Goal: Task Accomplishment & Management: Manage account settings

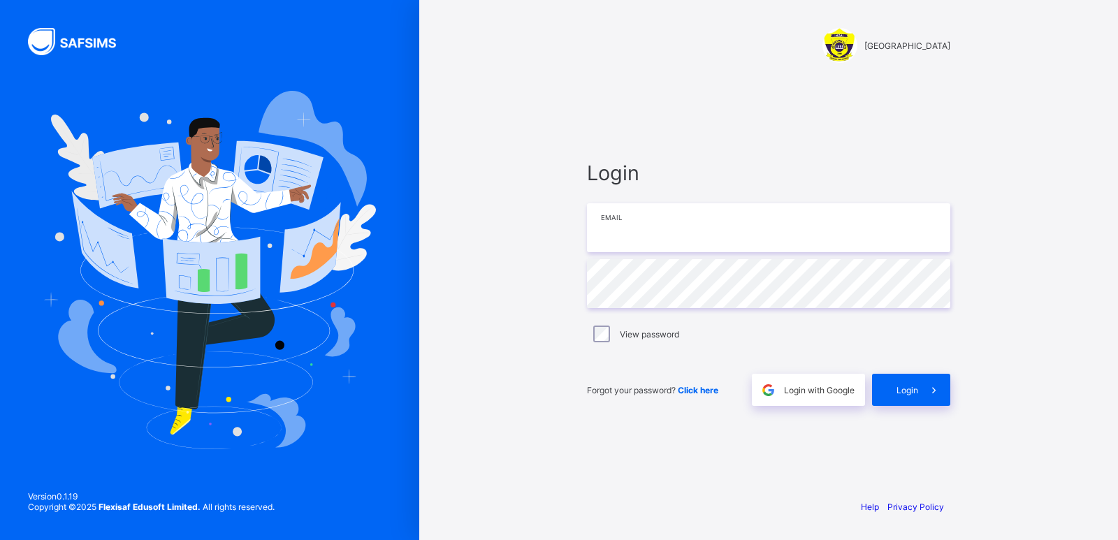
type input "**********"
click at [644, 380] on div "**********" at bounding box center [768, 283] width 363 height 245
click at [921, 396] on span at bounding box center [934, 390] width 32 height 32
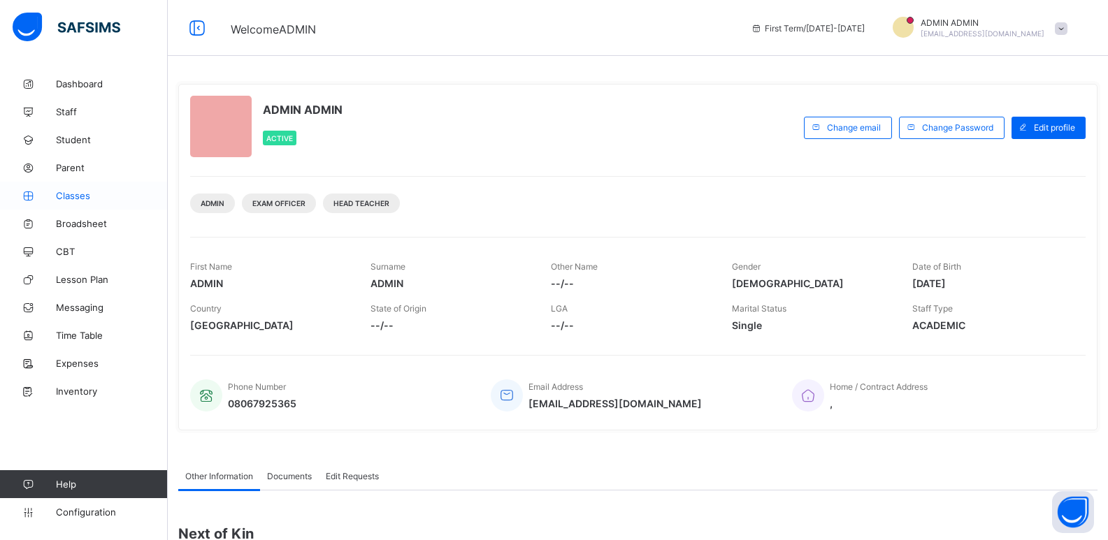
click at [63, 195] on span "Classes" at bounding box center [112, 195] width 112 height 11
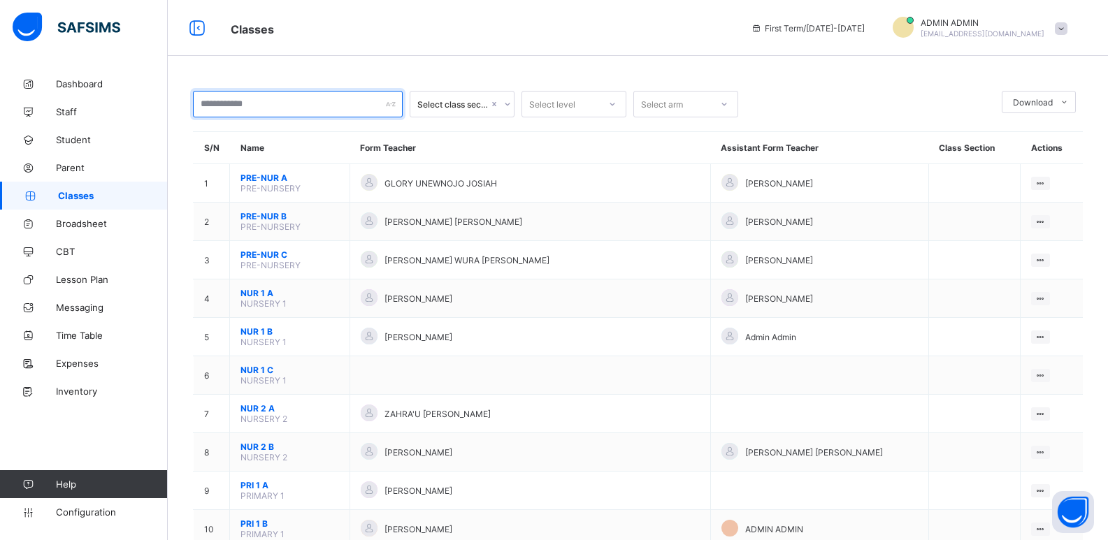
click at [242, 110] on input "text" at bounding box center [298, 104] width 210 height 27
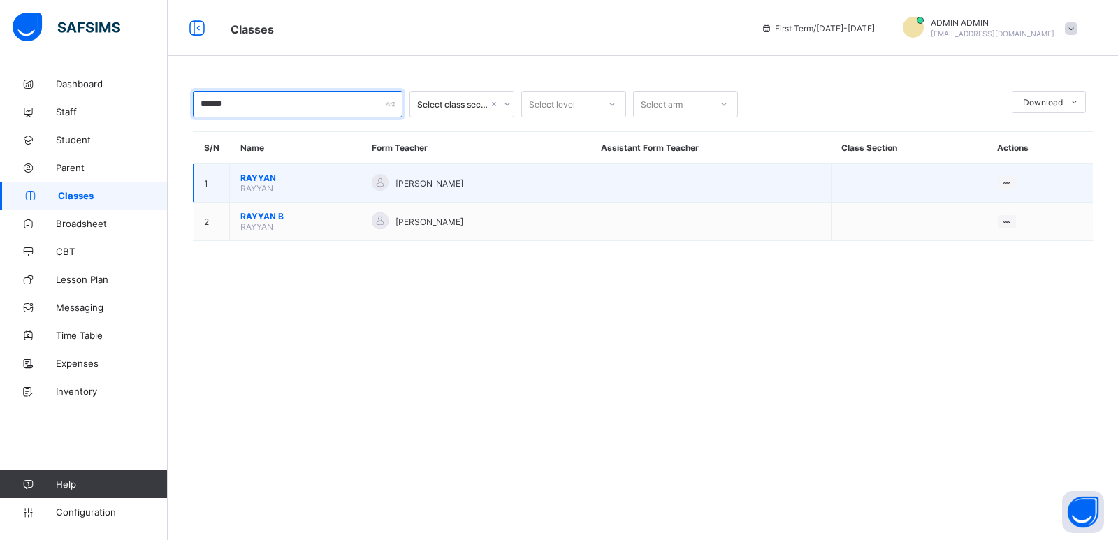
type input "******"
click at [255, 175] on span "RAYYAN" at bounding box center [295, 178] width 110 height 10
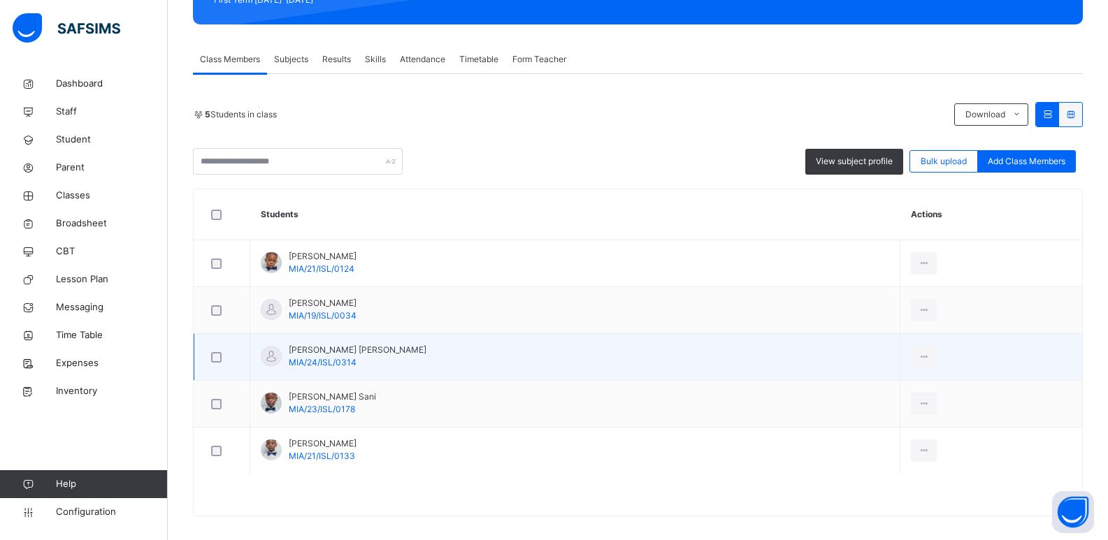
scroll to position [229, 0]
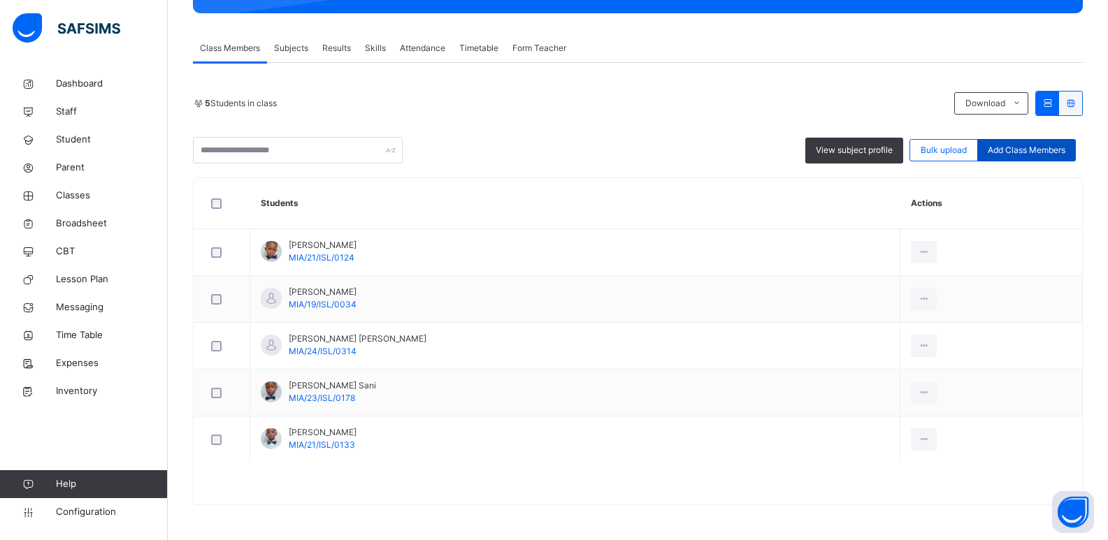
click at [1011, 147] on span "Add Class Members" at bounding box center [1027, 150] width 78 height 13
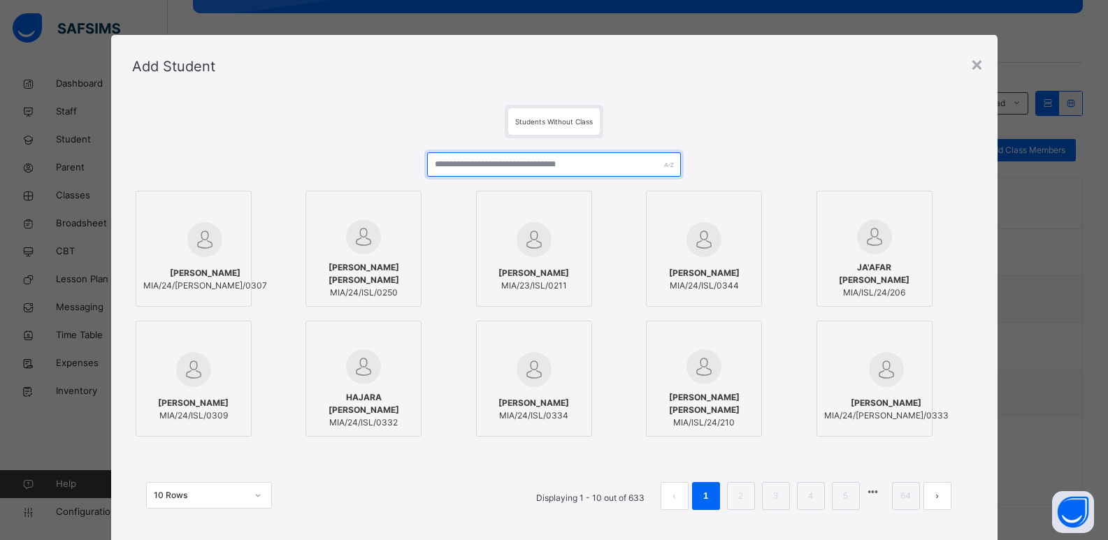
click at [480, 165] on input "text" at bounding box center [553, 164] width 253 height 24
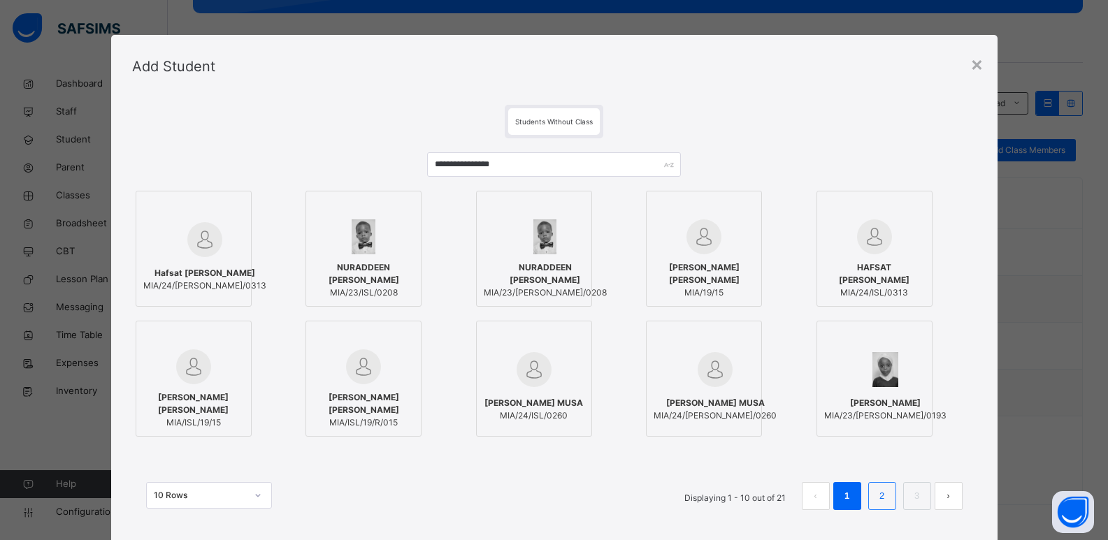
click at [878, 488] on link "2" at bounding box center [881, 496] width 13 height 18
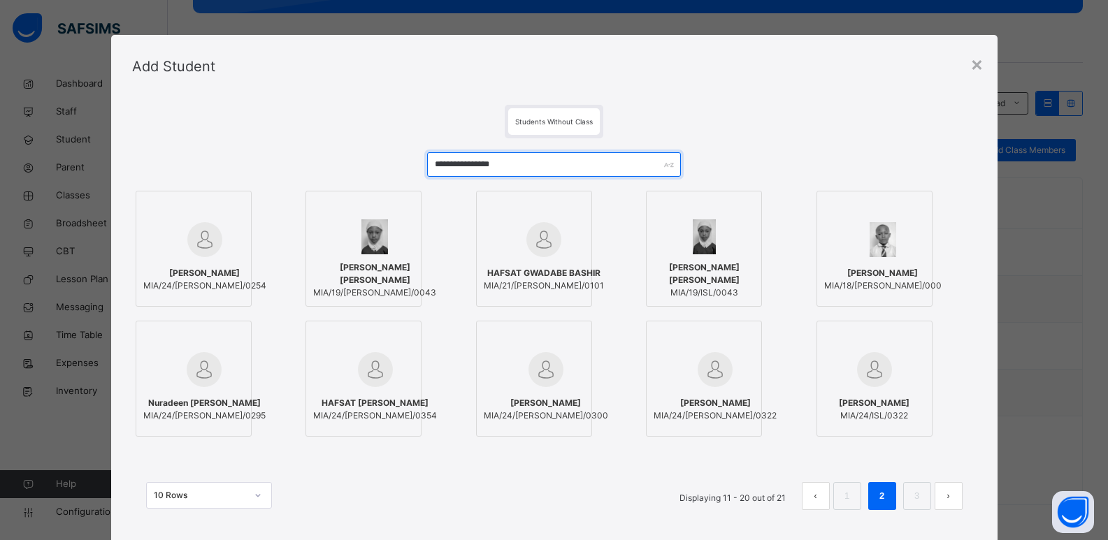
click at [580, 172] on input "**********" at bounding box center [553, 164] width 253 height 24
type input "*"
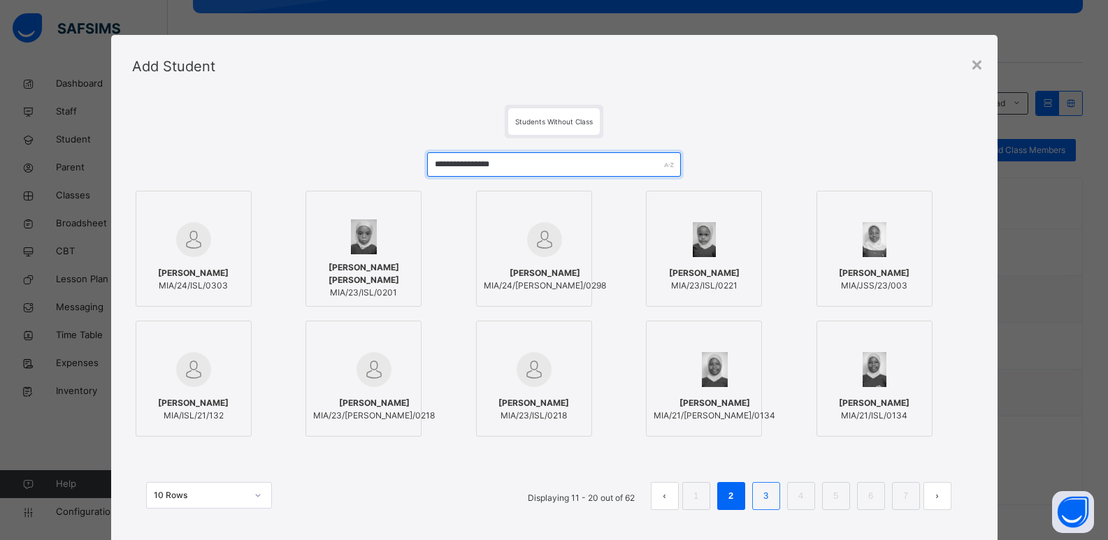
type input "**********"
click at [752, 499] on li "3" at bounding box center [766, 496] width 28 height 28
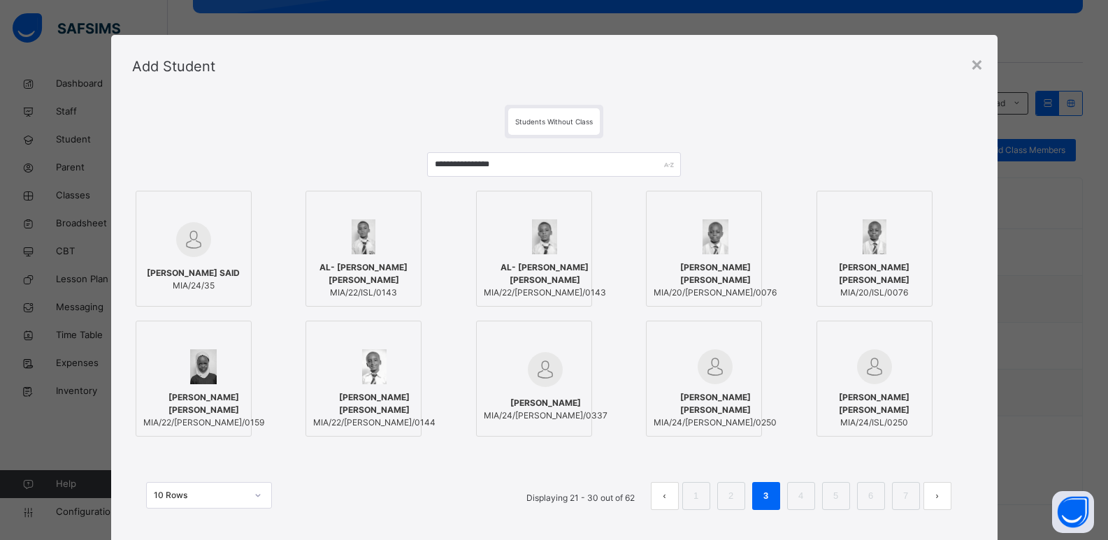
click at [799, 505] on link "4" at bounding box center [800, 496] width 13 height 18
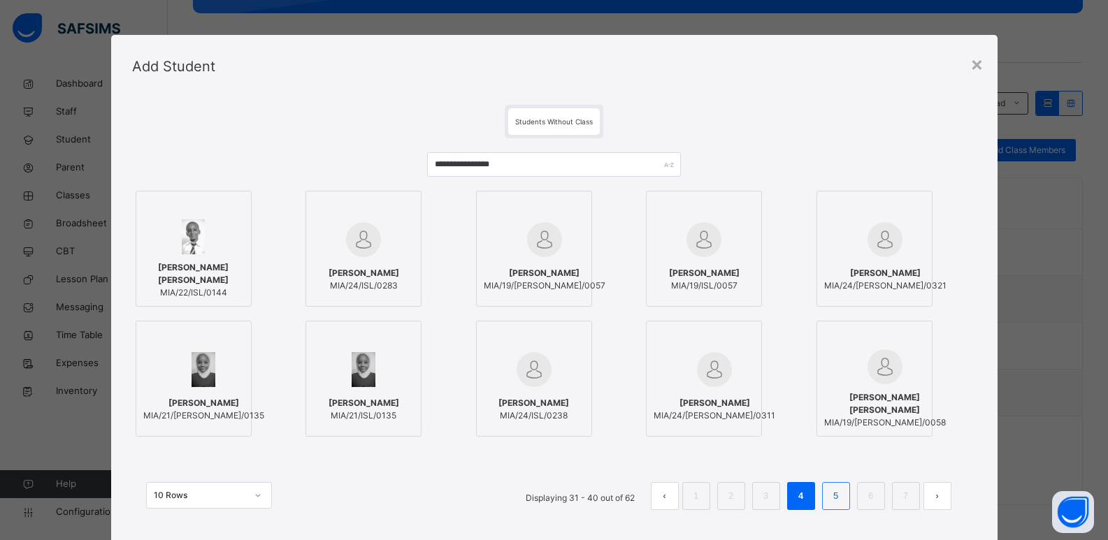
click at [824, 506] on li "5" at bounding box center [836, 496] width 28 height 28
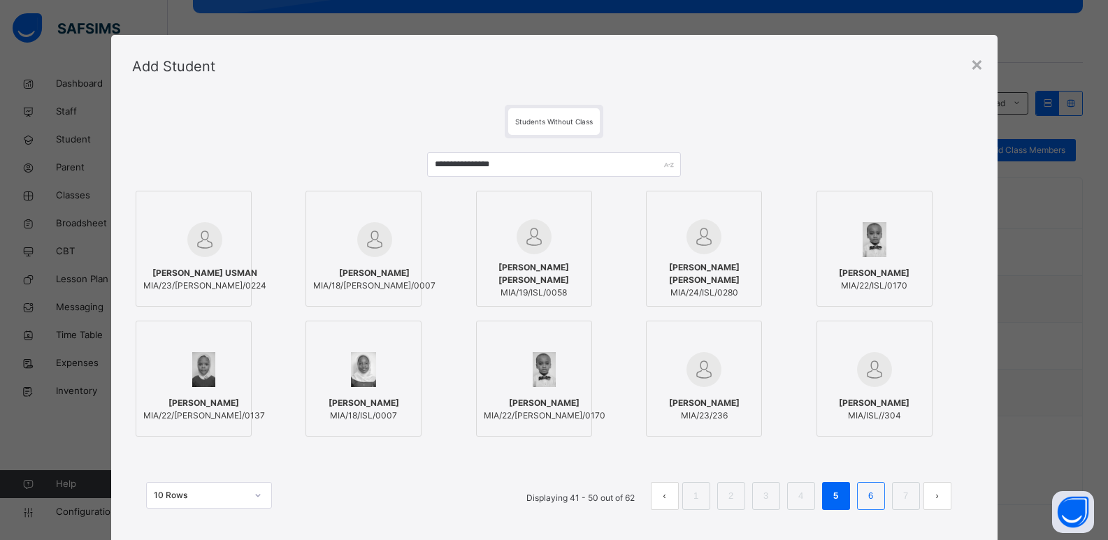
click at [876, 497] on link "6" at bounding box center [870, 496] width 13 height 18
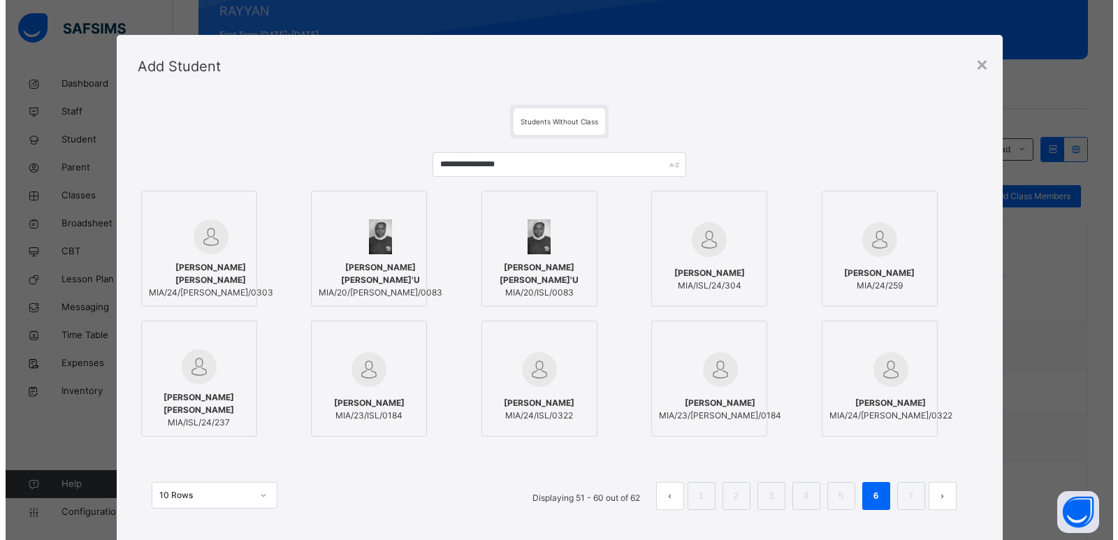
scroll to position [159, 0]
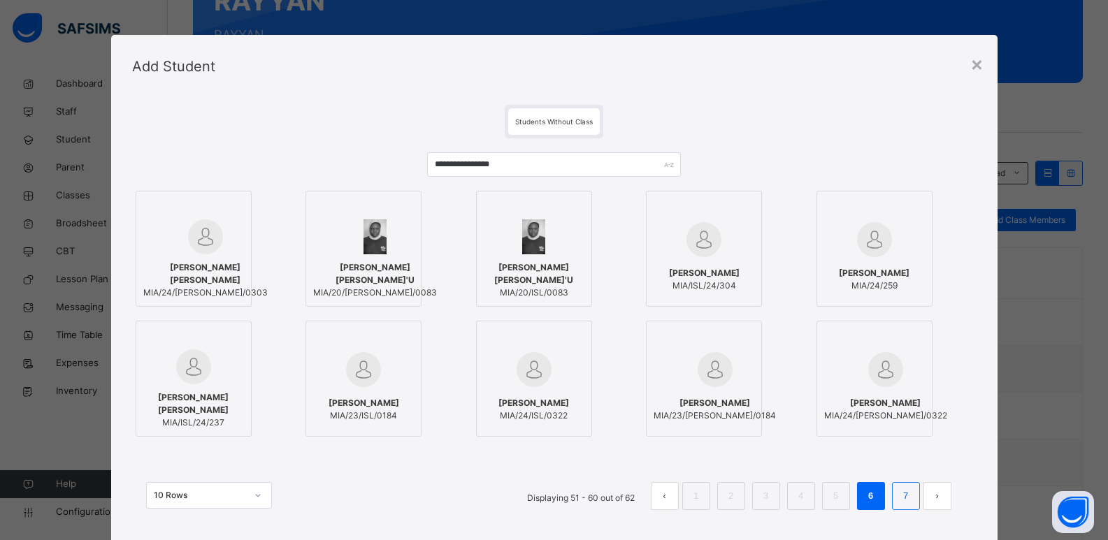
click at [908, 499] on link "7" at bounding box center [905, 496] width 13 height 18
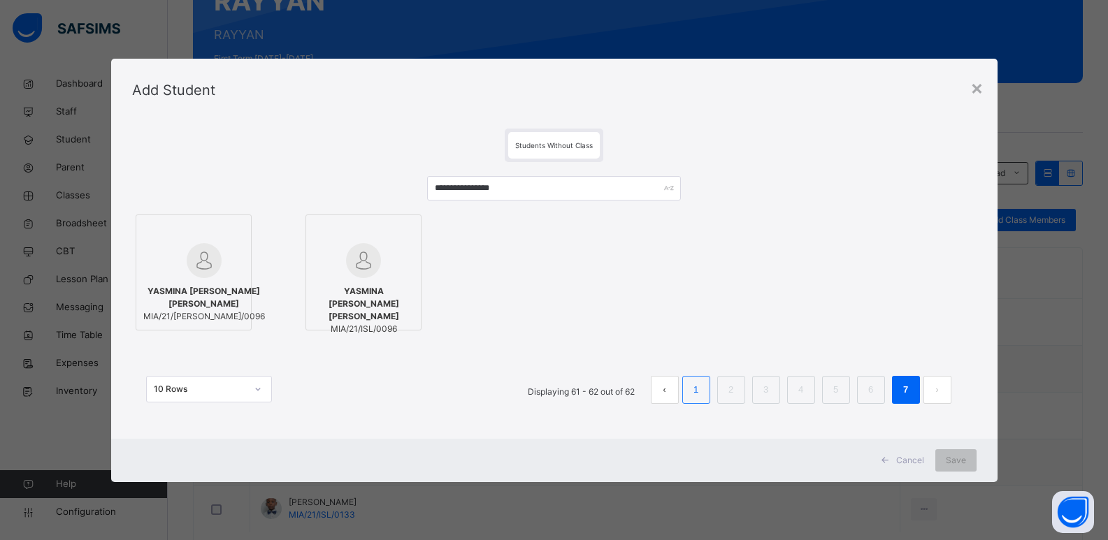
click at [692, 391] on li "1" at bounding box center [696, 390] width 28 height 28
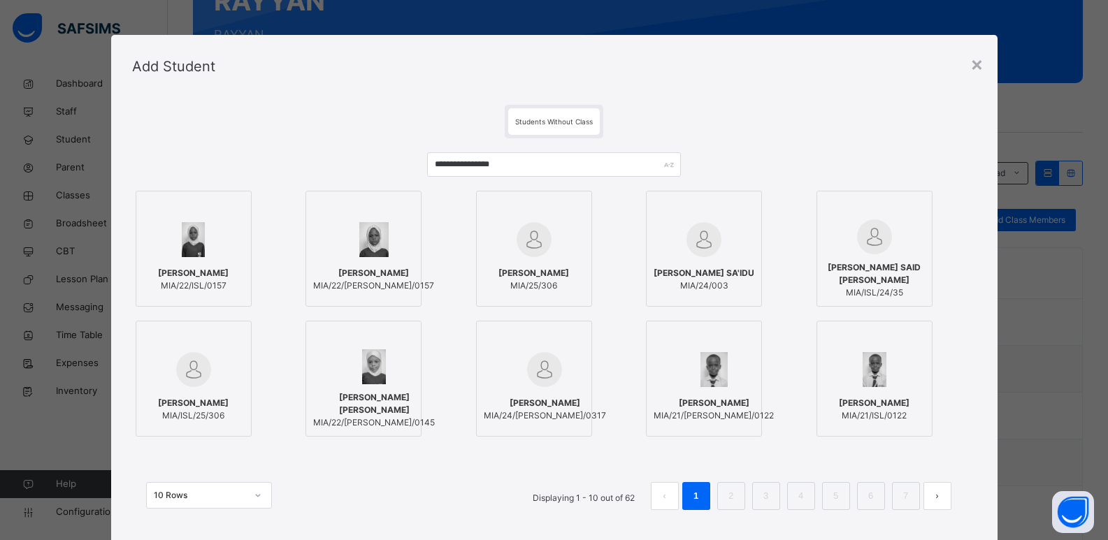
click at [165, 268] on span "[PERSON_NAME]" at bounding box center [193, 273] width 71 height 13
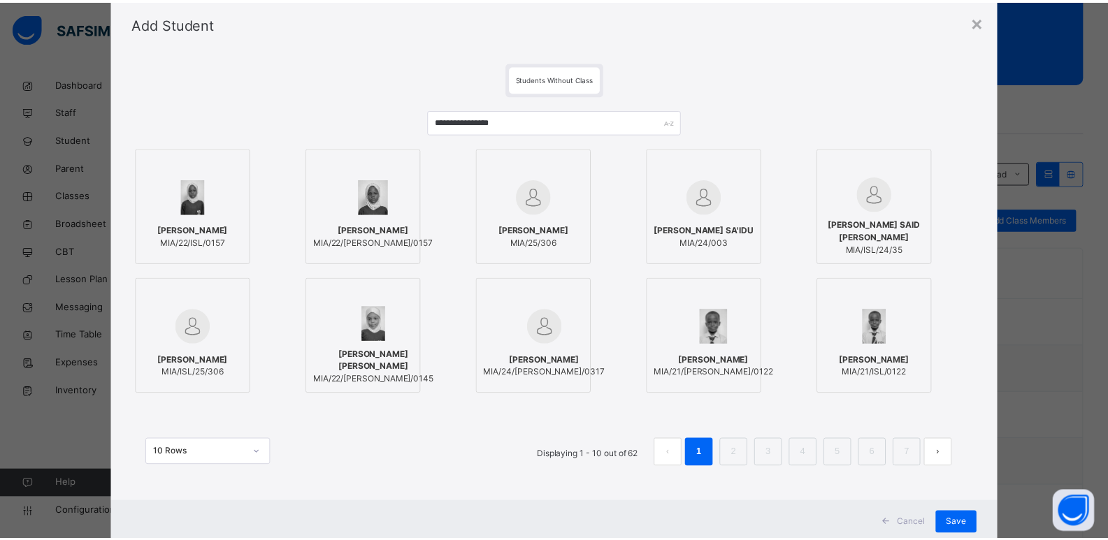
scroll to position [83, 0]
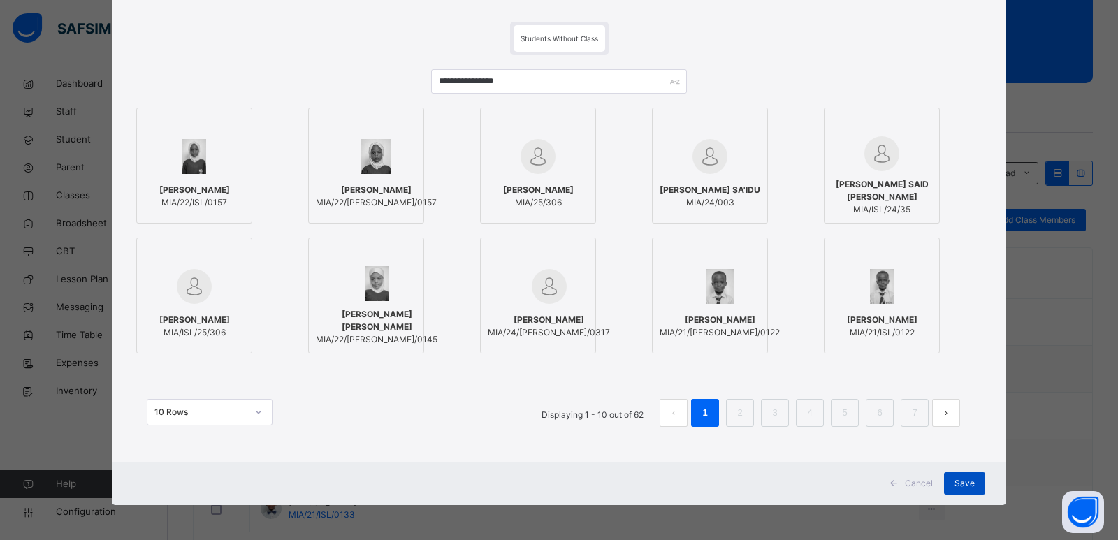
click at [970, 480] on span "Save" at bounding box center [965, 483] width 20 height 13
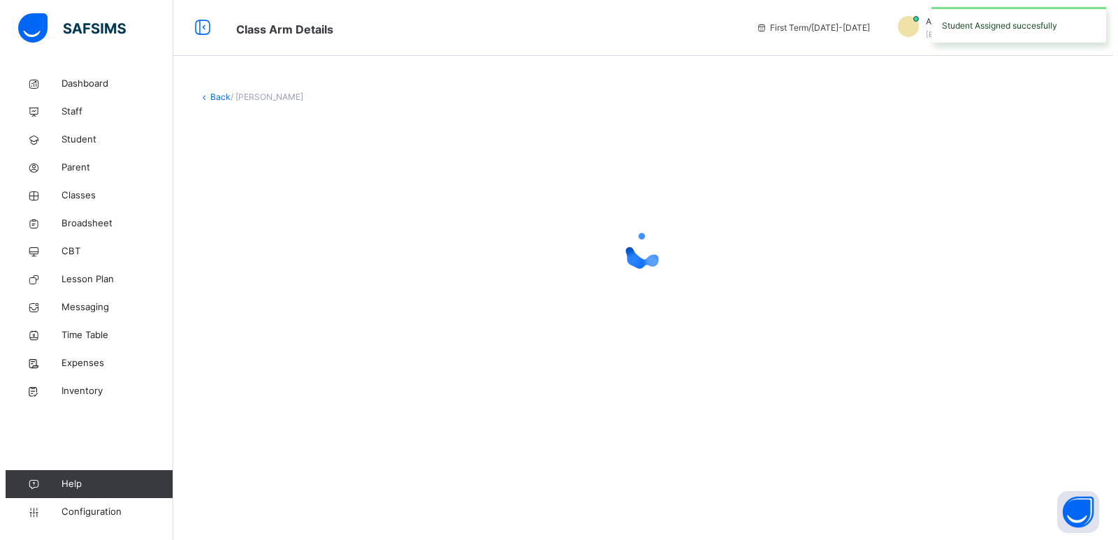
scroll to position [0, 0]
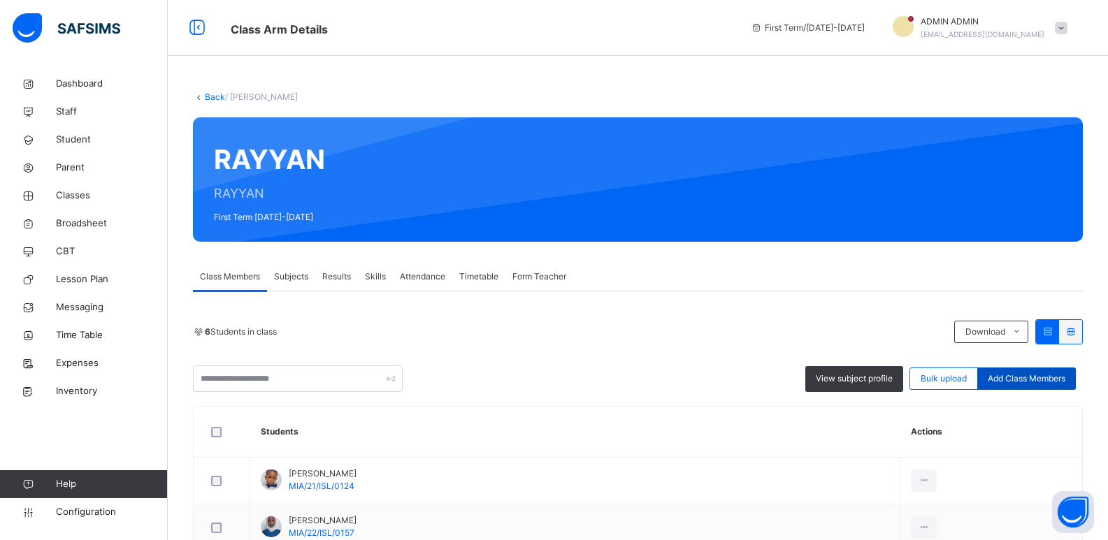
click at [1007, 376] on span "Add Class Members" at bounding box center [1027, 379] width 78 height 13
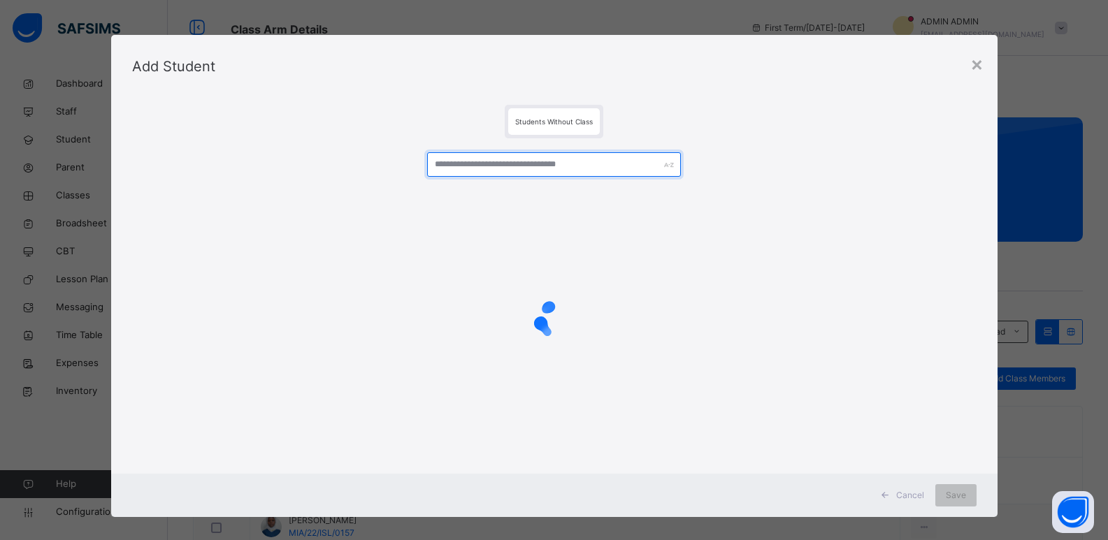
click at [447, 163] on input "text" at bounding box center [553, 164] width 253 height 24
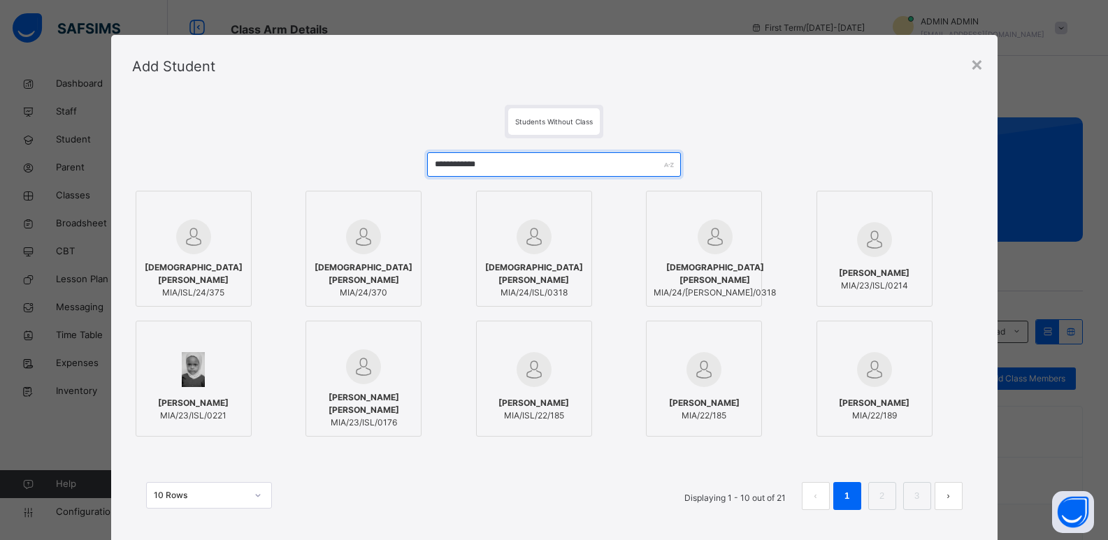
type input "**********"
click at [209, 227] on div at bounding box center [193, 236] width 101 height 35
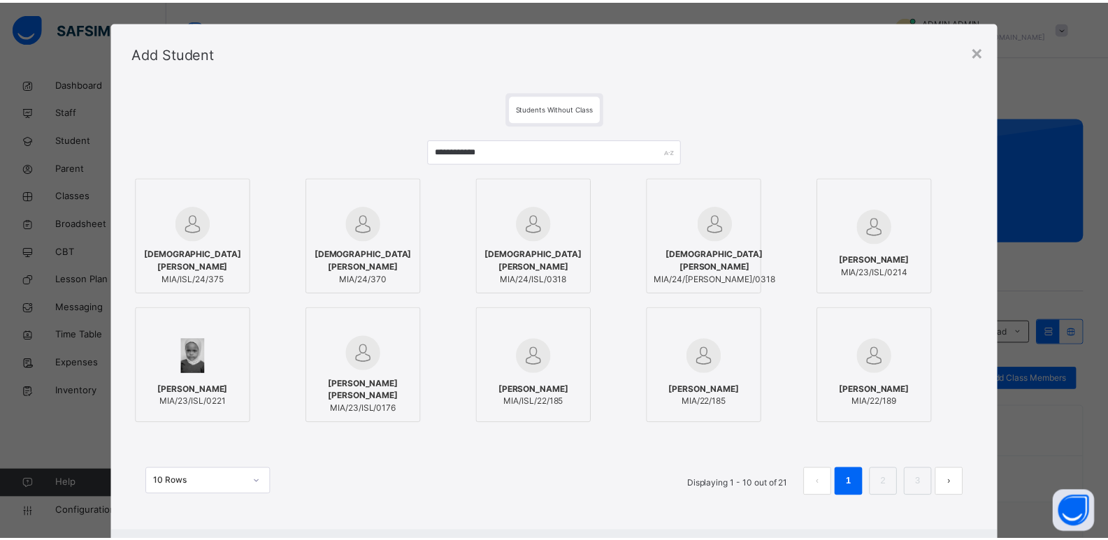
scroll to position [83, 0]
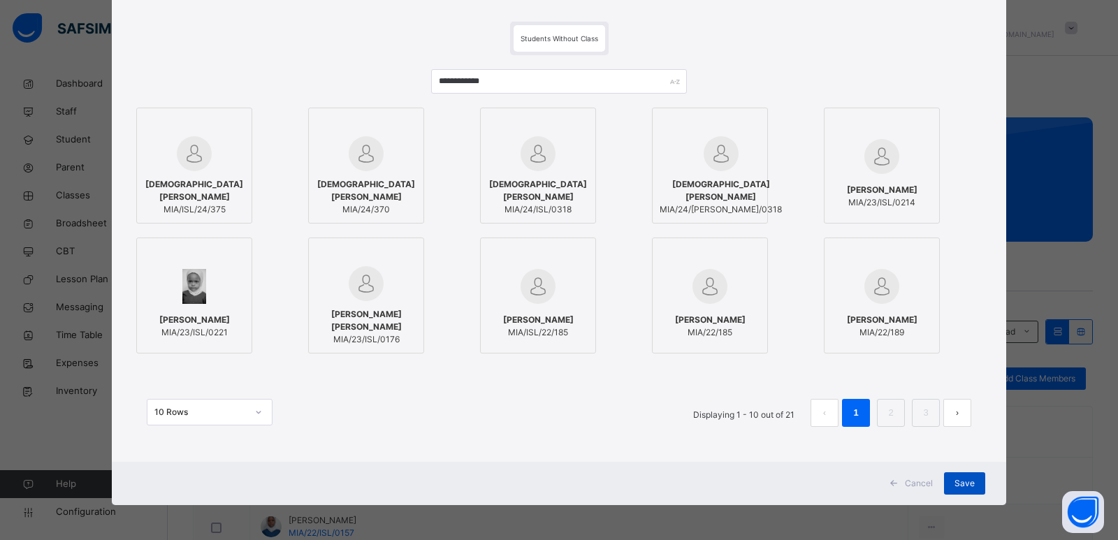
click at [945, 486] on div "Save" at bounding box center [964, 483] width 41 height 22
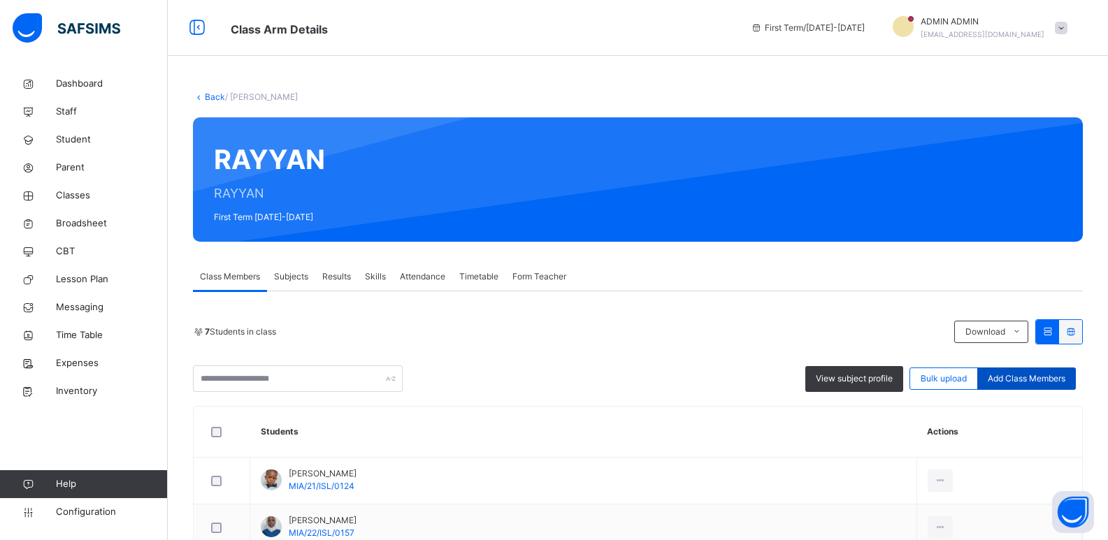
click at [990, 375] on div "Add Class Members" at bounding box center [1026, 379] width 99 height 22
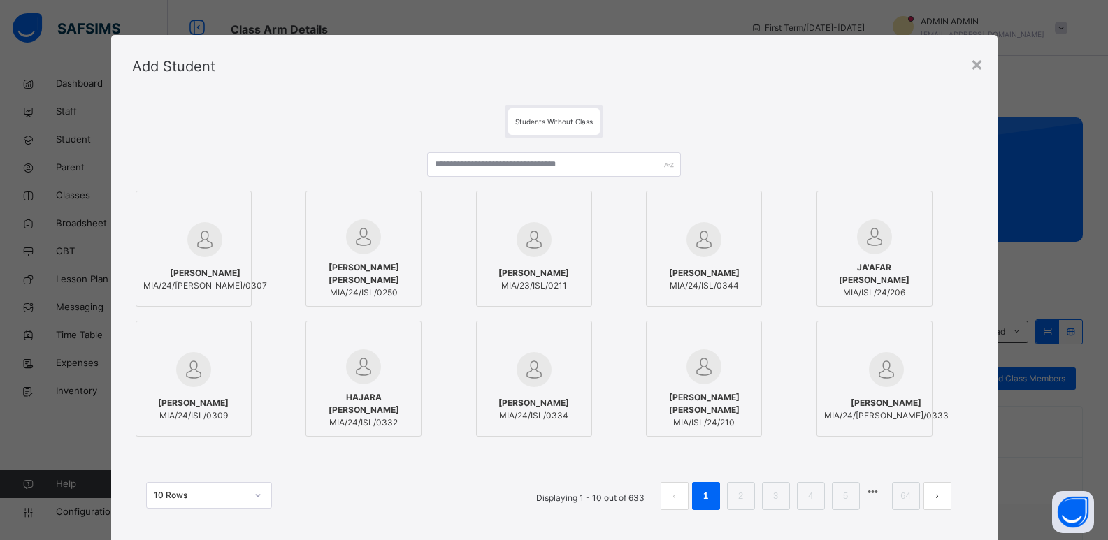
drag, startPoint x: 698, startPoint y: 263, endPoint x: 679, endPoint y: 78, distance: 186.2
click at [679, 78] on div "Add Student" at bounding box center [554, 66] width 886 height 63
click at [487, 151] on div "[PERSON_NAME]/24/[PERSON_NAME]/0307 [PERSON_NAME] [PERSON_NAME] MIA/24/ISL/0250…" at bounding box center [554, 338] width 844 height 400
click at [491, 159] on input "text" at bounding box center [553, 164] width 253 height 24
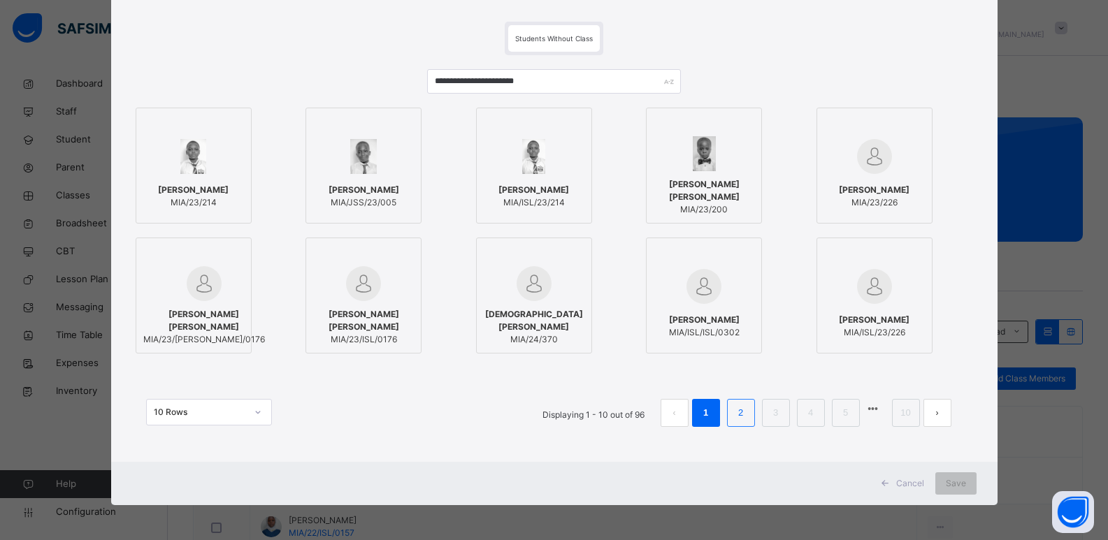
click at [737, 410] on link "2" at bounding box center [740, 413] width 13 height 18
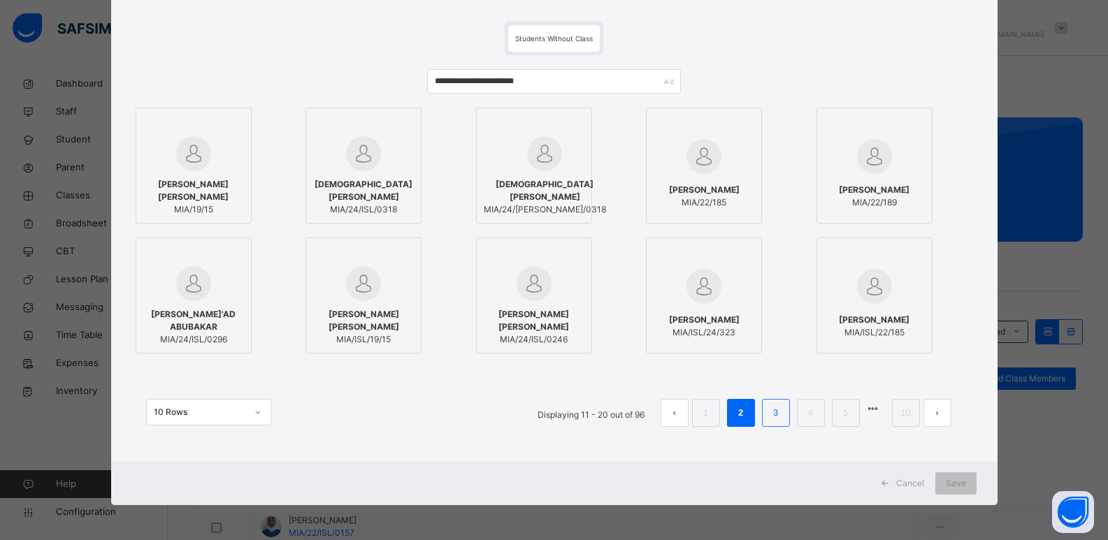
click at [773, 409] on link "3" at bounding box center [775, 413] width 13 height 18
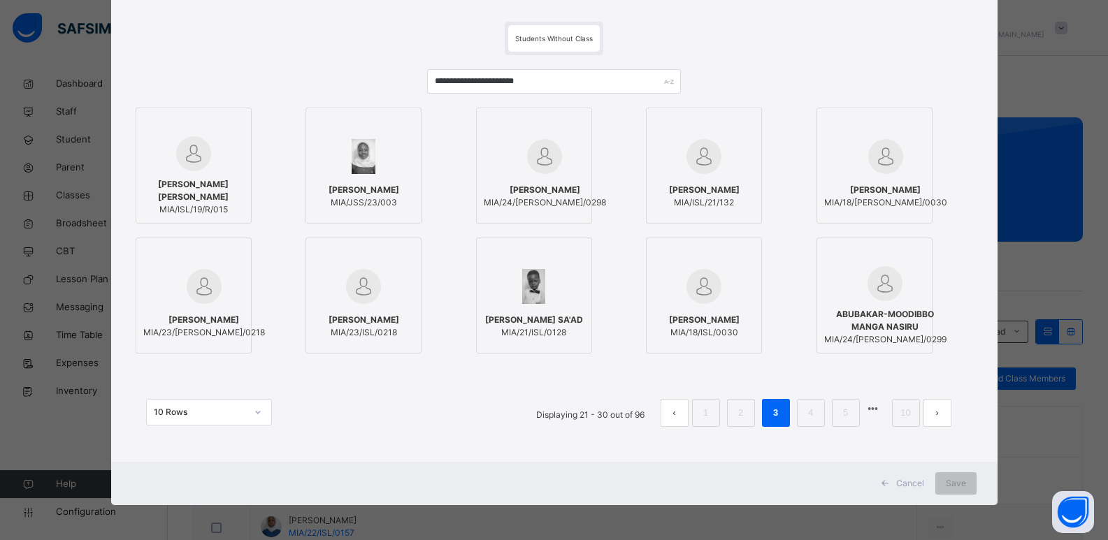
drag, startPoint x: 802, startPoint y: 337, endPoint x: 818, endPoint y: 334, distance: 16.3
drag, startPoint x: 818, startPoint y: 334, endPoint x: 709, endPoint y: 69, distance: 286.7
click at [709, 69] on div "**********" at bounding box center [554, 255] width 844 height 400
click at [904, 410] on link "10" at bounding box center [905, 413] width 18 height 18
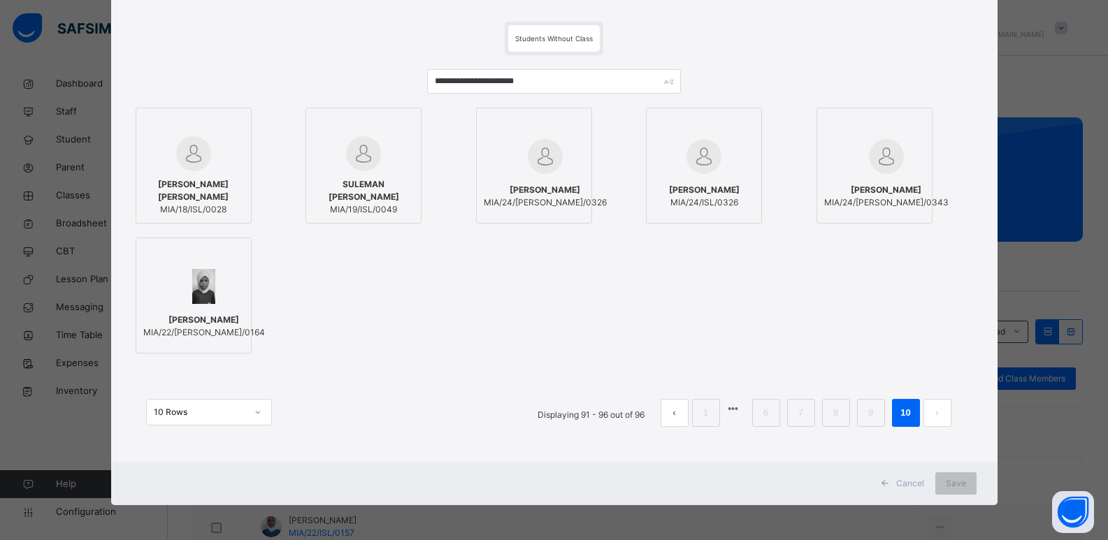
click at [560, 156] on div at bounding box center [545, 156] width 123 height 41
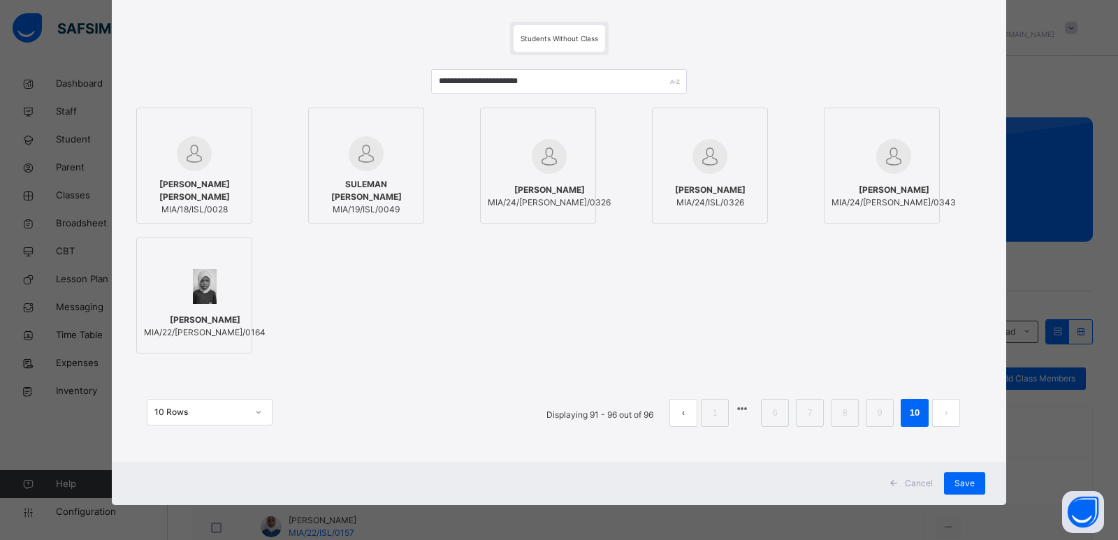
click at [602, 124] on icon at bounding box center [602, 124] width 0 height 0
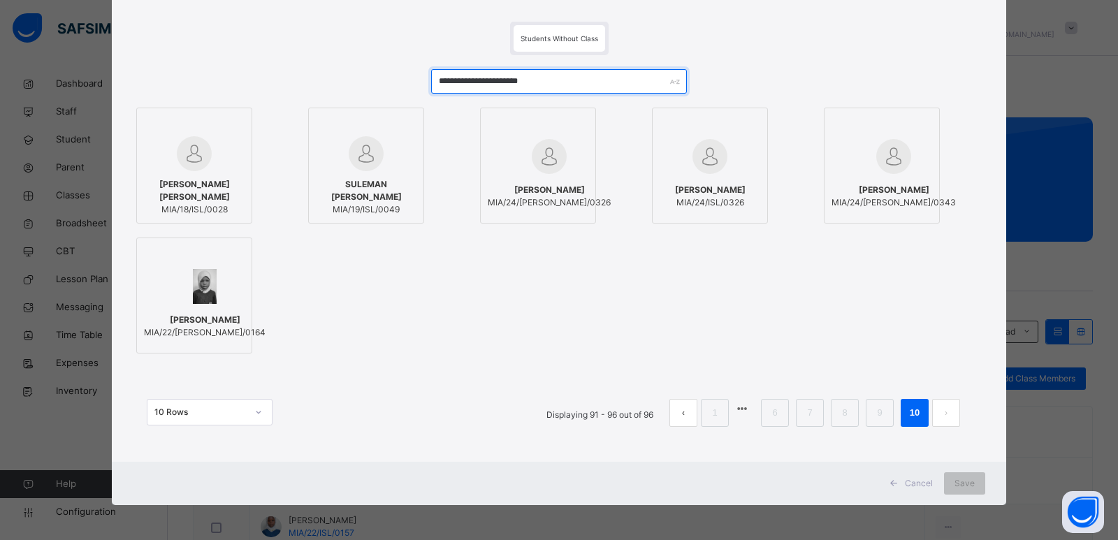
click at [560, 80] on input "**********" at bounding box center [559, 81] width 256 height 24
type input "*"
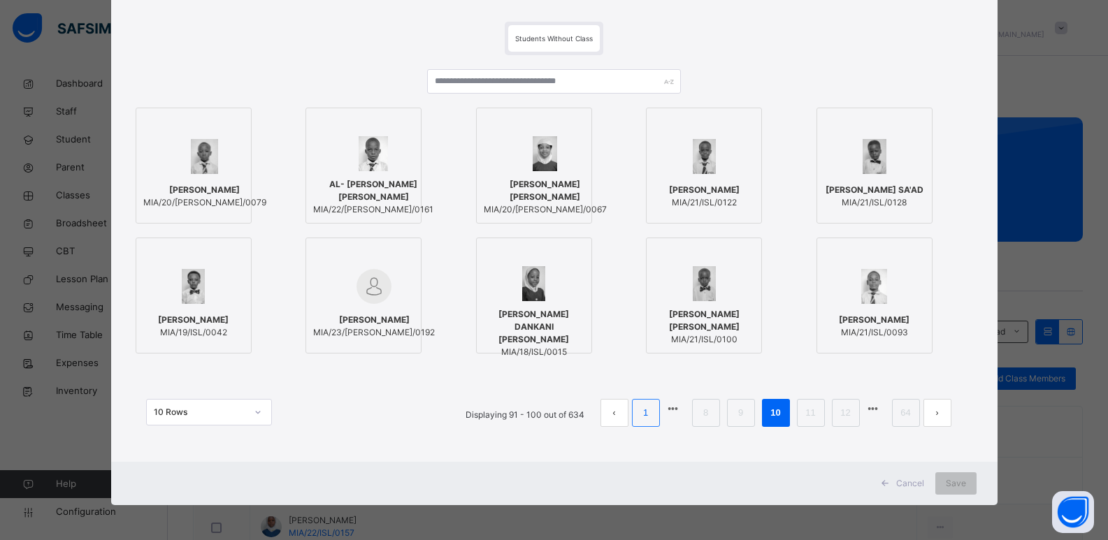
click at [652, 413] on link "1" at bounding box center [645, 413] width 13 height 18
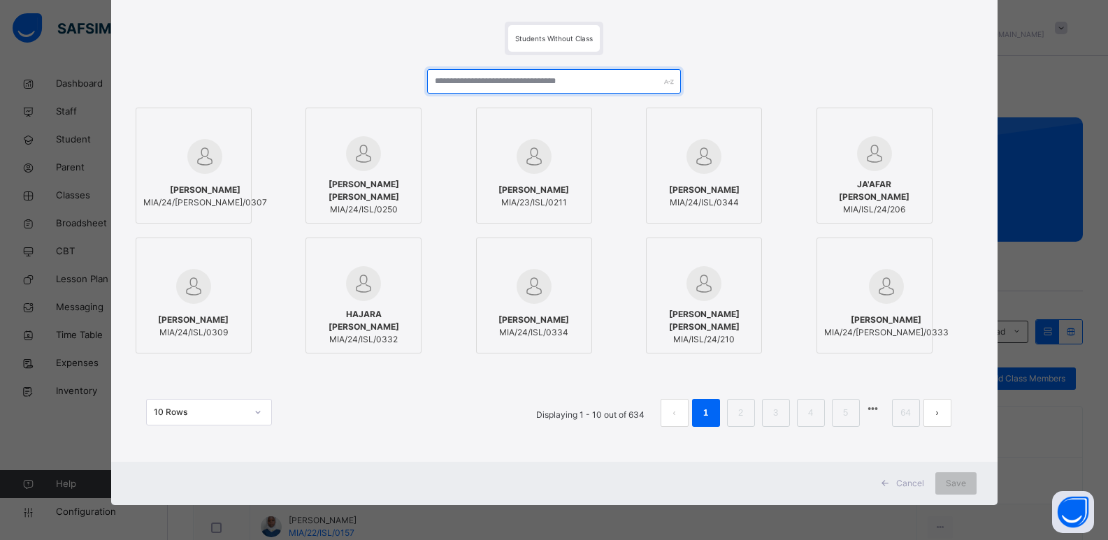
click at [435, 87] on input "text" at bounding box center [553, 81] width 253 height 24
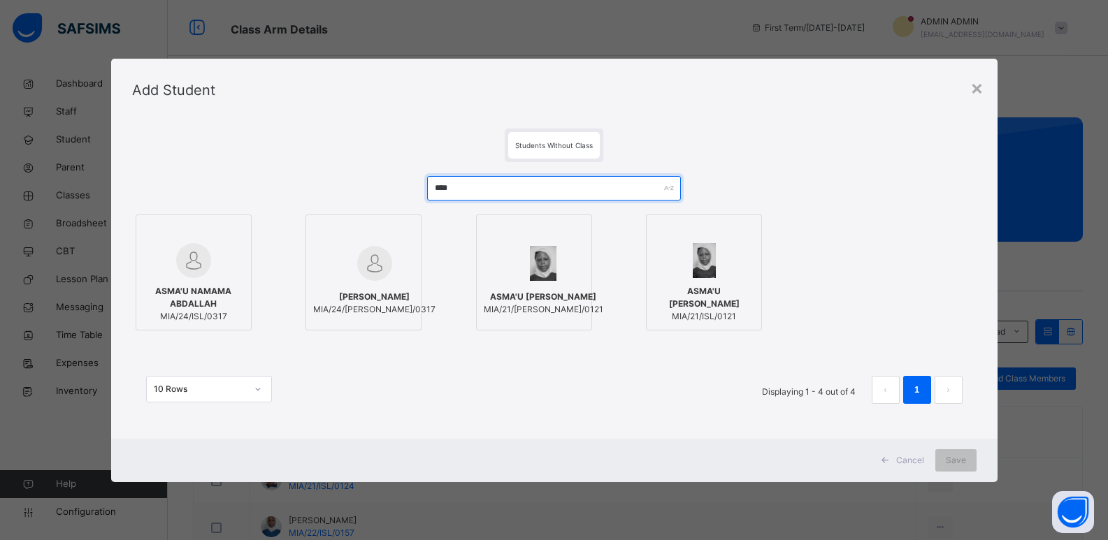
scroll to position [0, 0]
type input "*****"
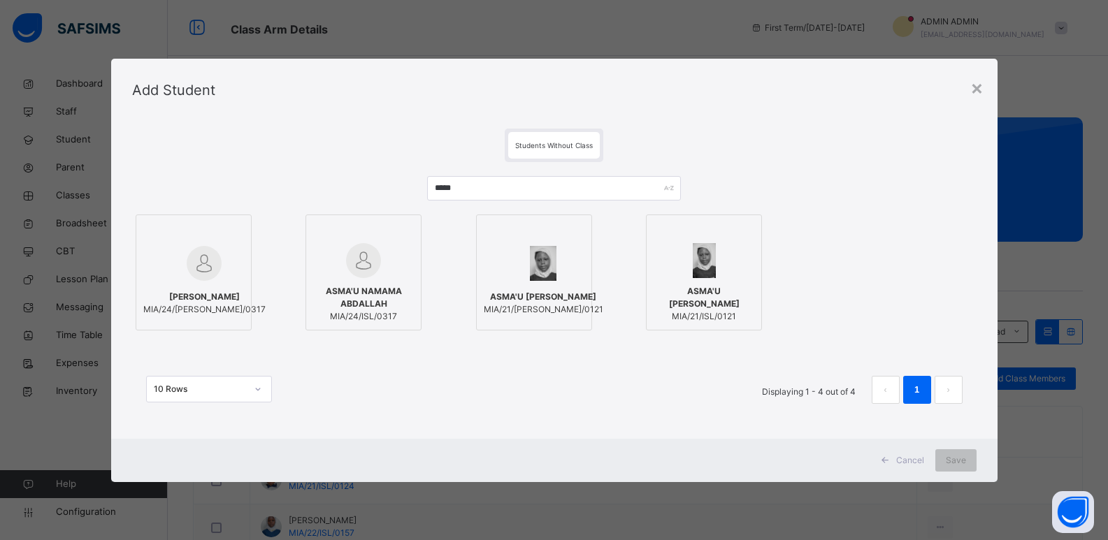
click at [744, 248] on div at bounding box center [704, 260] width 101 height 35
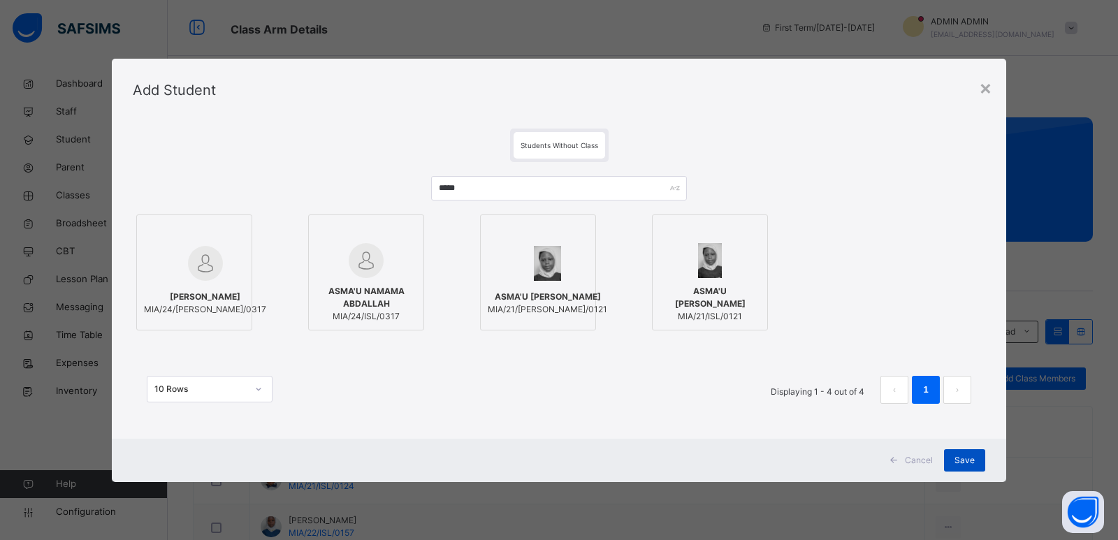
click at [962, 459] on span "Save" at bounding box center [965, 460] width 20 height 13
